Goal: Information Seeking & Learning: Learn about a topic

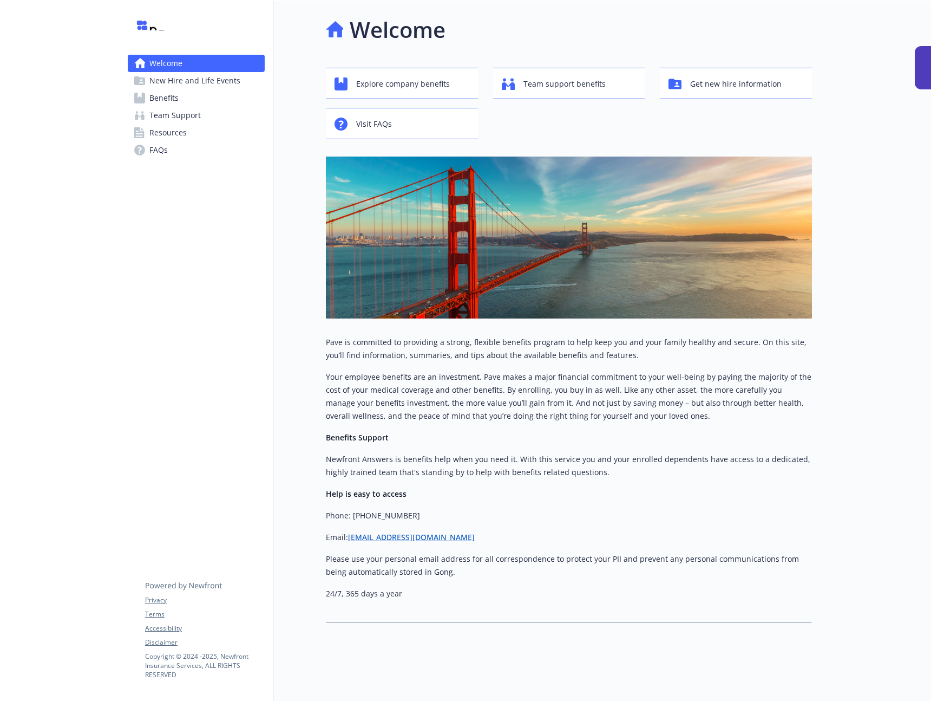
click at [197, 99] on link "Benefits" at bounding box center [196, 97] width 137 height 17
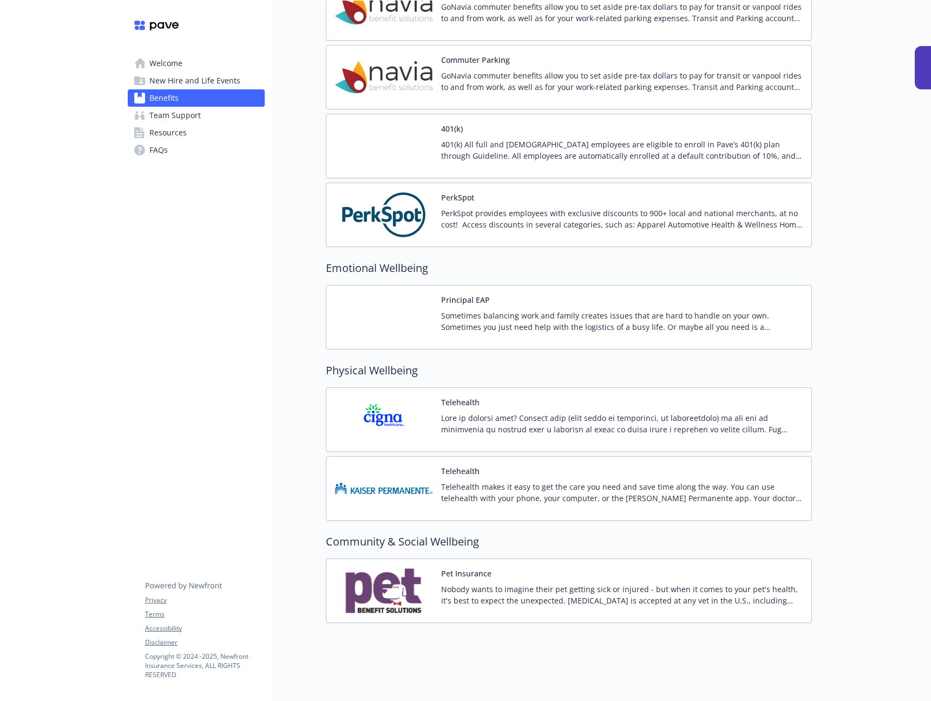
scroll to position [1345, 0]
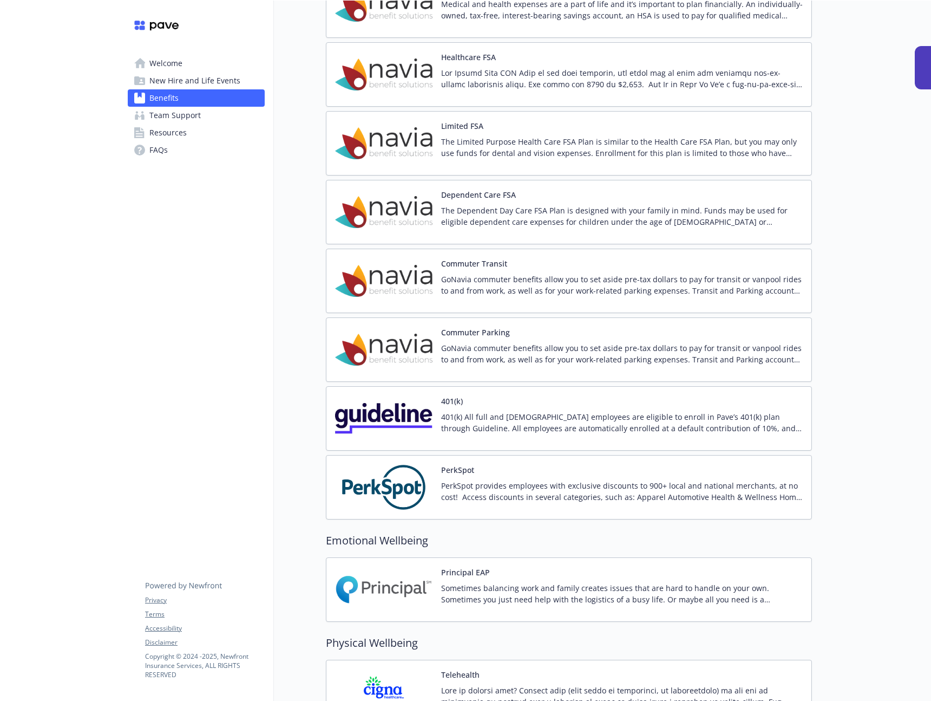
click at [388, 483] on img at bounding box center [383, 487] width 97 height 46
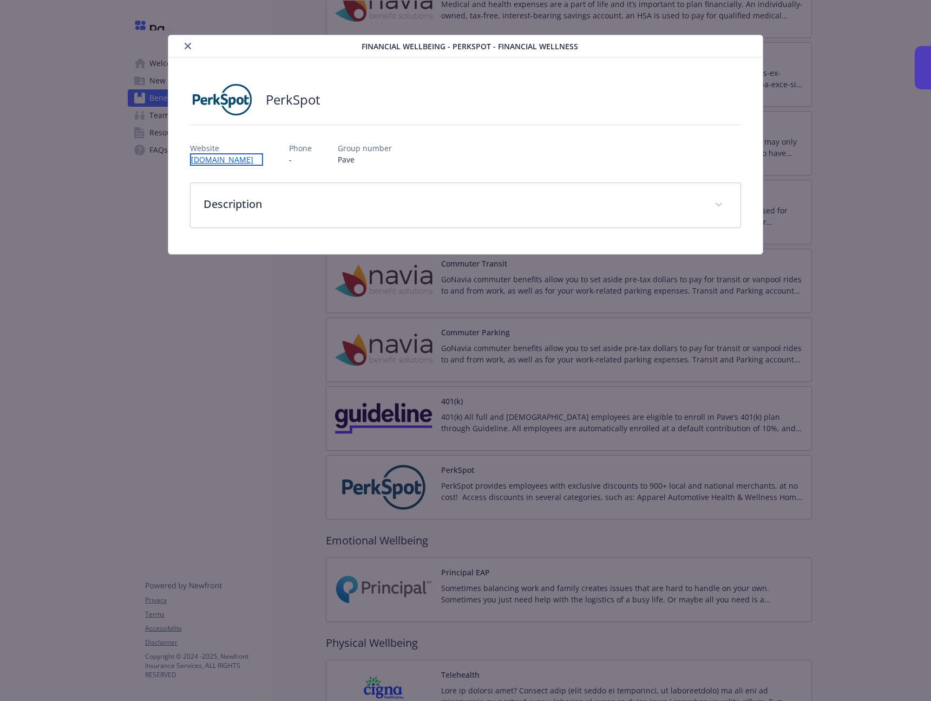
click at [209, 161] on link "[DOMAIN_NAME]" at bounding box center [226, 159] width 73 height 12
